Goal: Find specific page/section: Find specific page/section

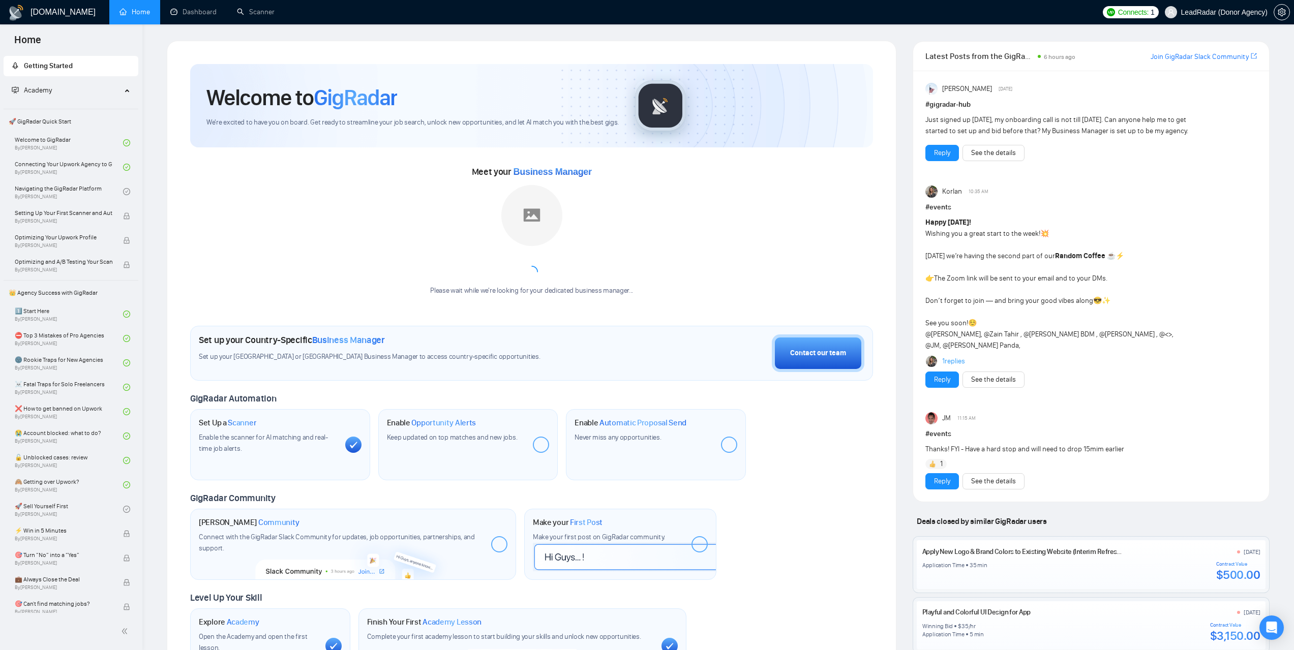
scroll to position [38, 0]
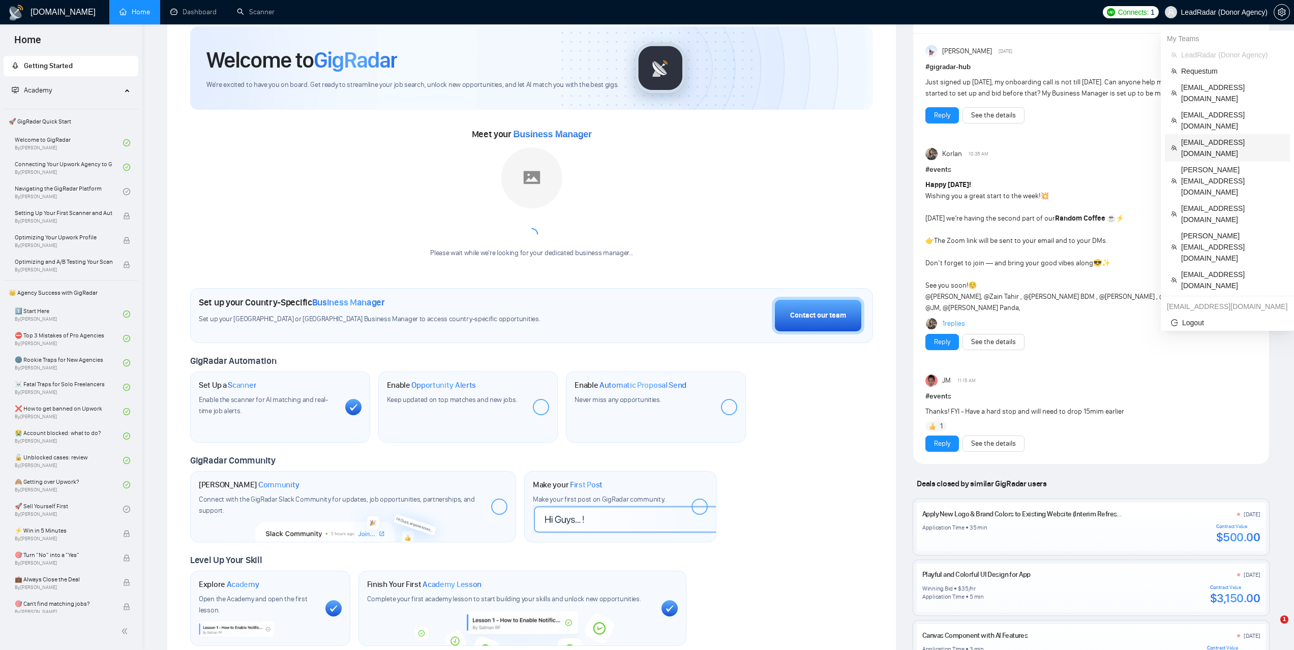
click at [1202, 137] on span "[EMAIL_ADDRESS][DOMAIN_NAME]" at bounding box center [1232, 148] width 103 height 22
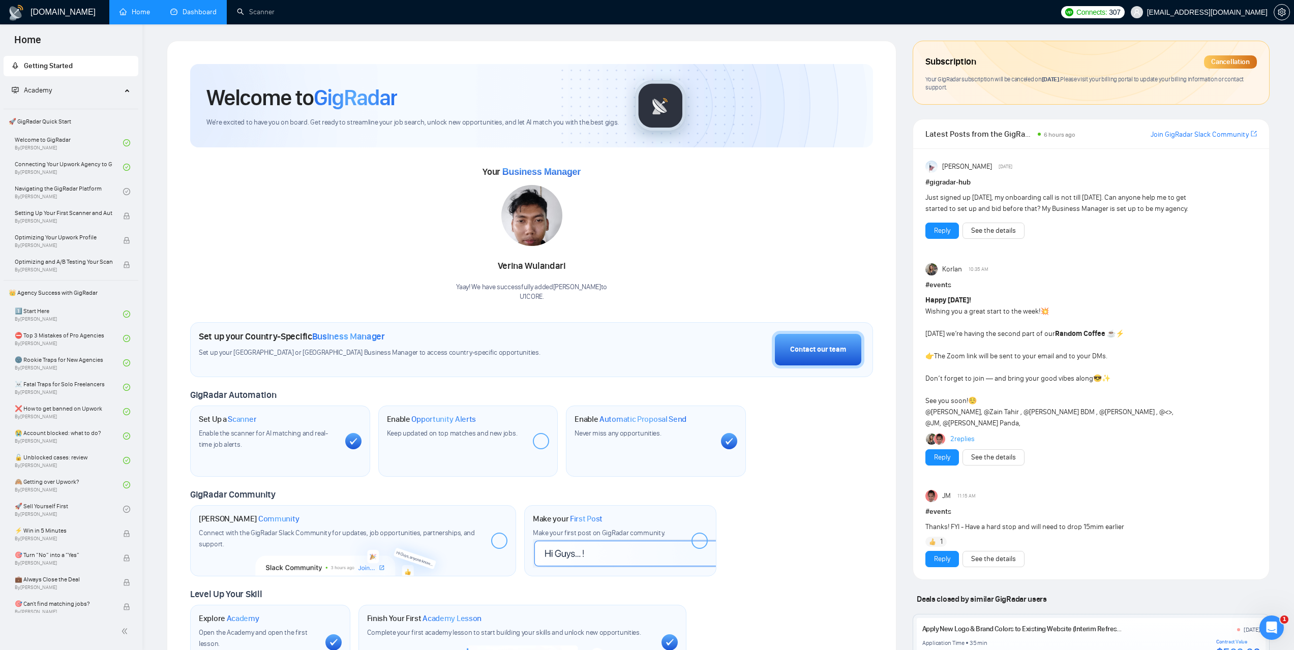
click at [207, 16] on link "Dashboard" at bounding box center [193, 12] width 46 height 9
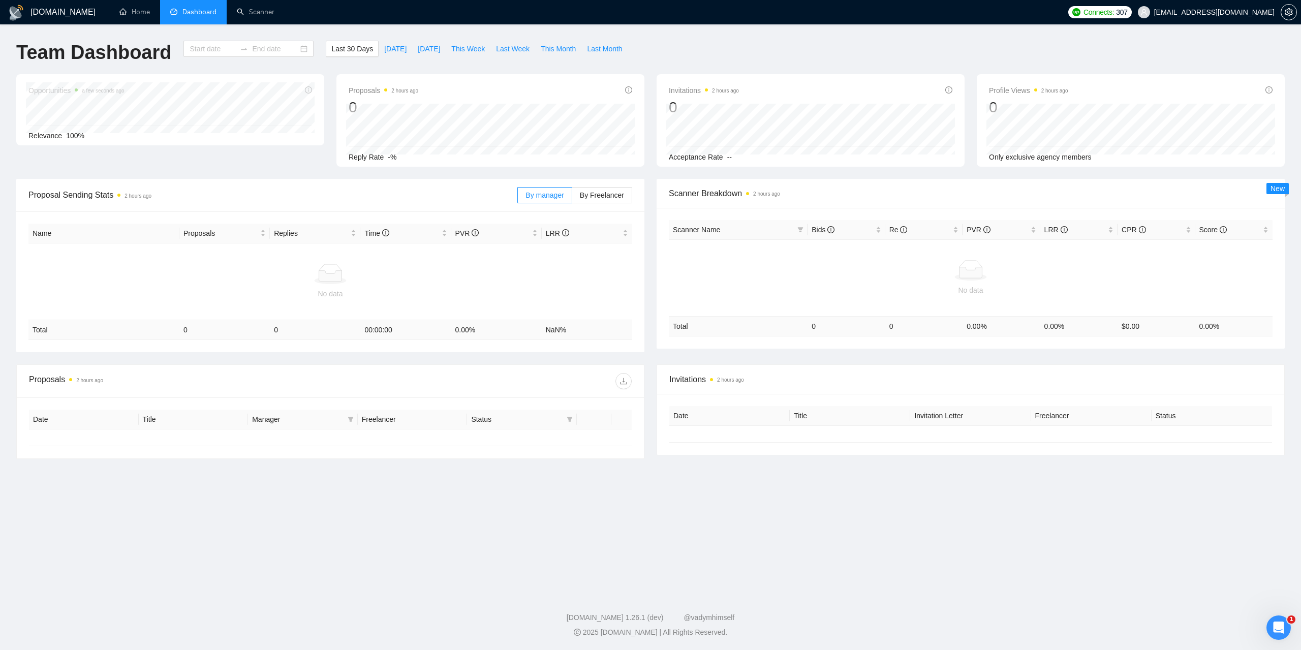
type input "[DATE]"
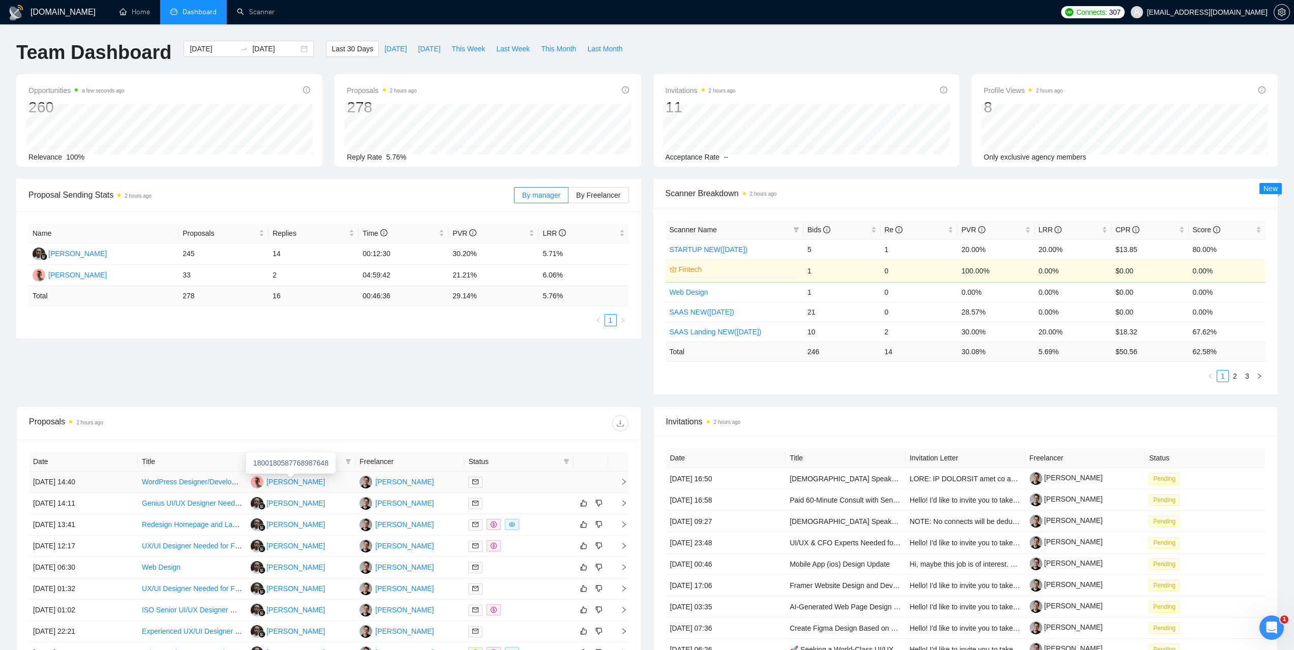
click at [309, 478] on div "[PERSON_NAME]" at bounding box center [295, 481] width 58 height 11
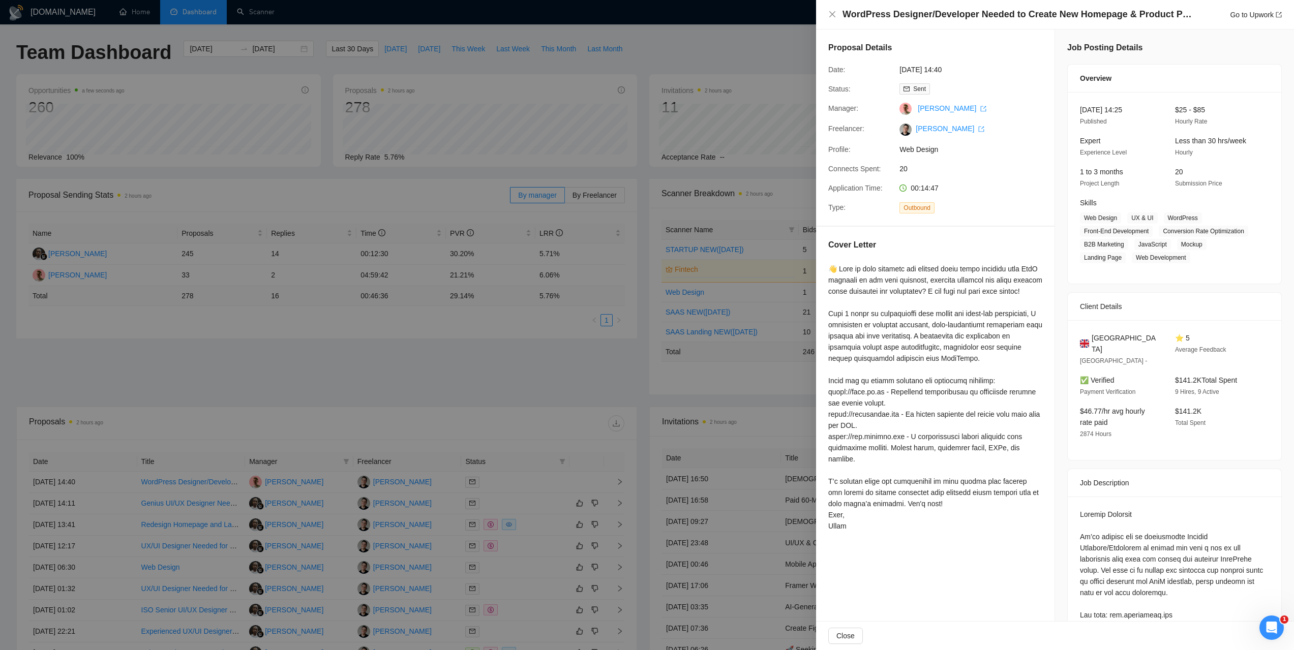
drag, startPoint x: 595, startPoint y: 377, endPoint x: 563, endPoint y: 381, distance: 32.2
click at [593, 377] on div at bounding box center [647, 325] width 1294 height 650
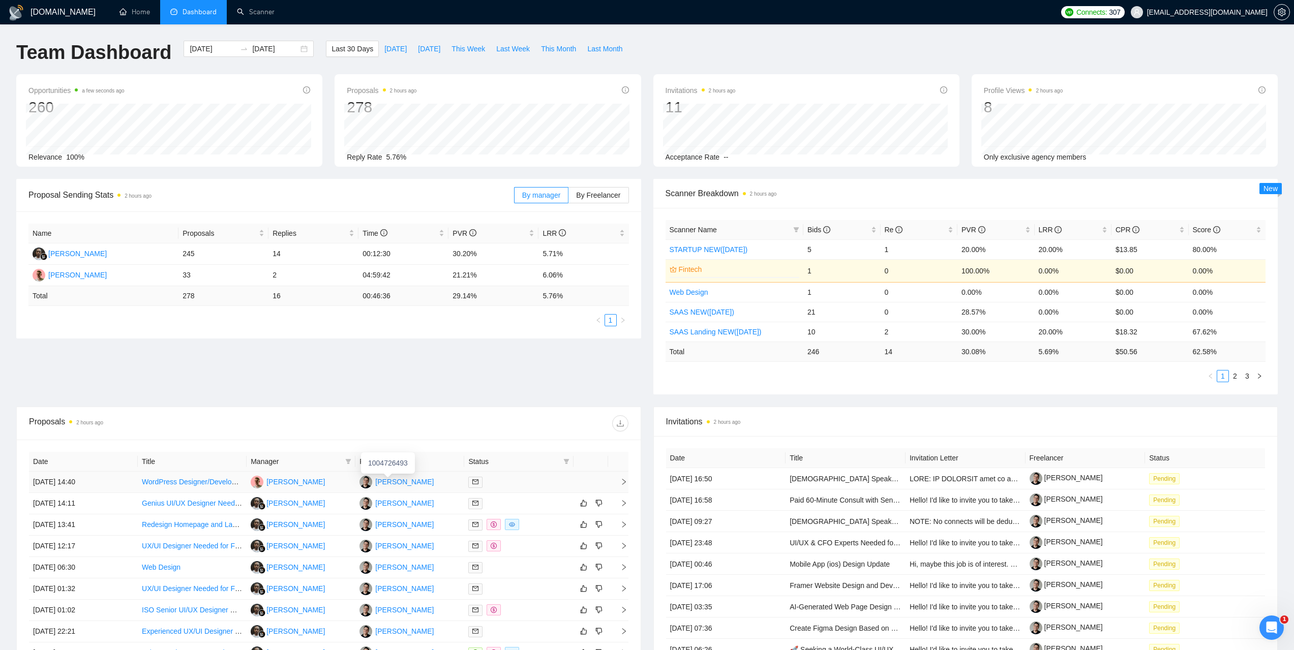
click at [392, 481] on div "[PERSON_NAME]" at bounding box center [404, 481] width 58 height 11
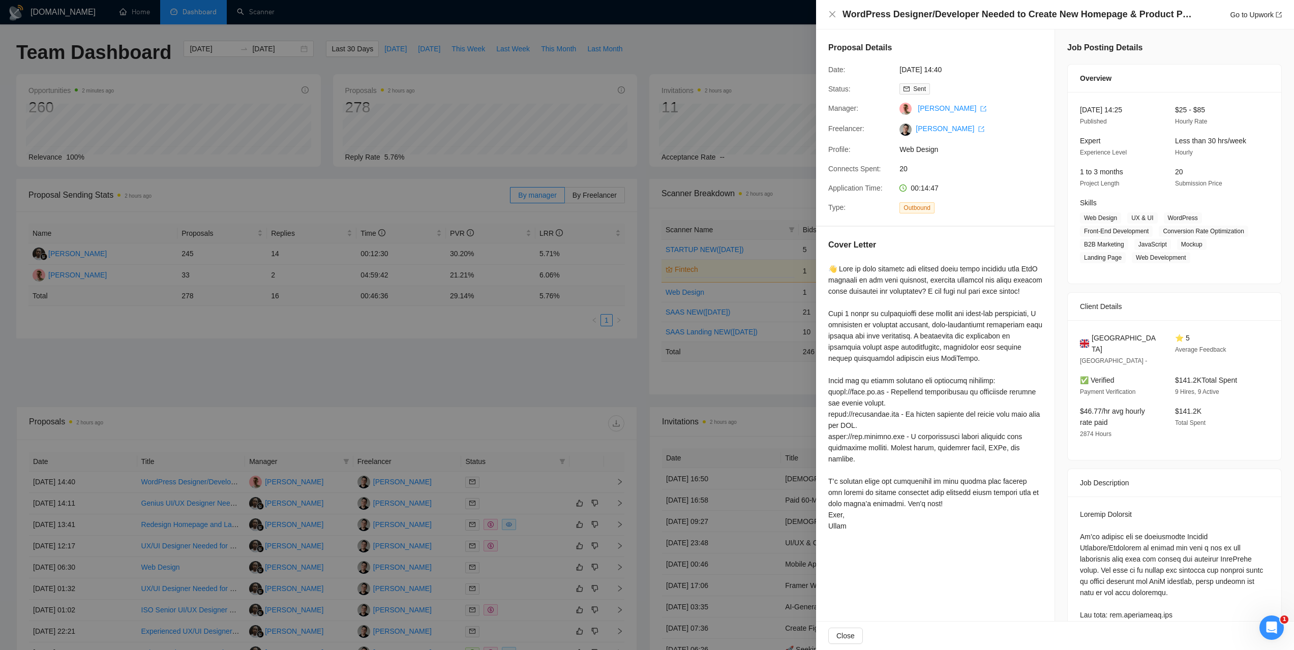
click at [743, 39] on div at bounding box center [647, 325] width 1294 height 650
